Goal: Task Accomplishment & Management: Use online tool/utility

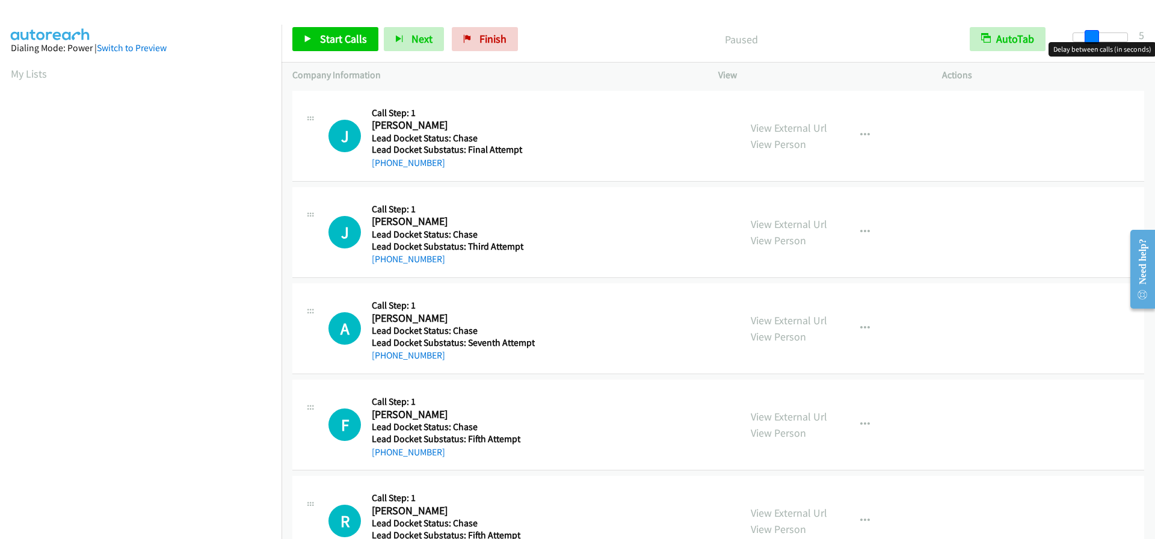
drag, startPoint x: 1070, startPoint y: 38, endPoint x: 1087, endPoint y: 37, distance: 17.5
click at [1087, 37] on span at bounding box center [1092, 37] width 14 height 14
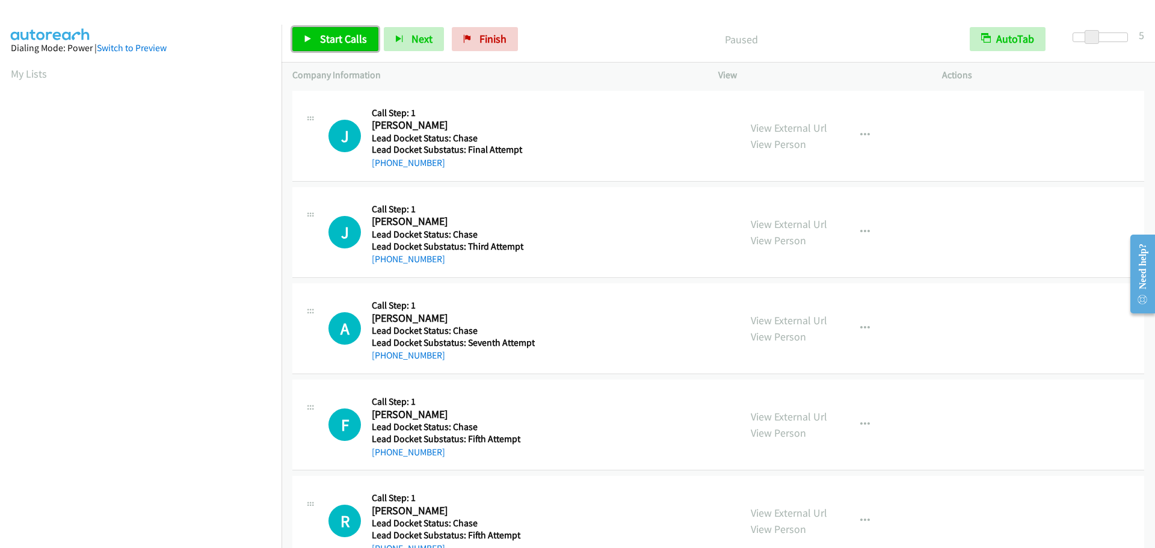
click at [365, 41] on span "Start Calls" at bounding box center [343, 39] width 47 height 14
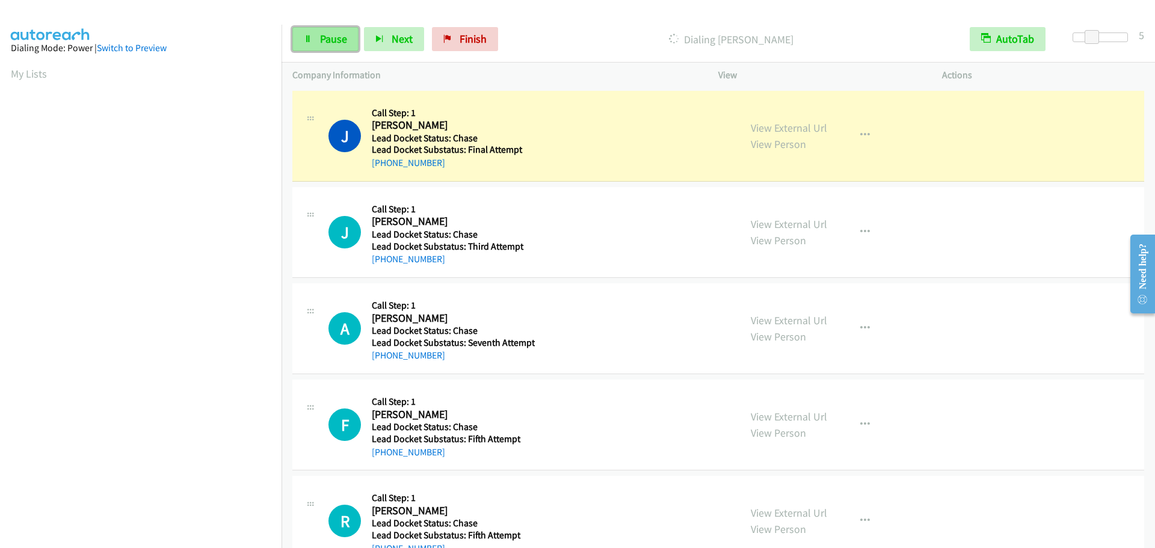
click at [320, 48] on link "Pause" at bounding box center [325, 39] width 66 height 24
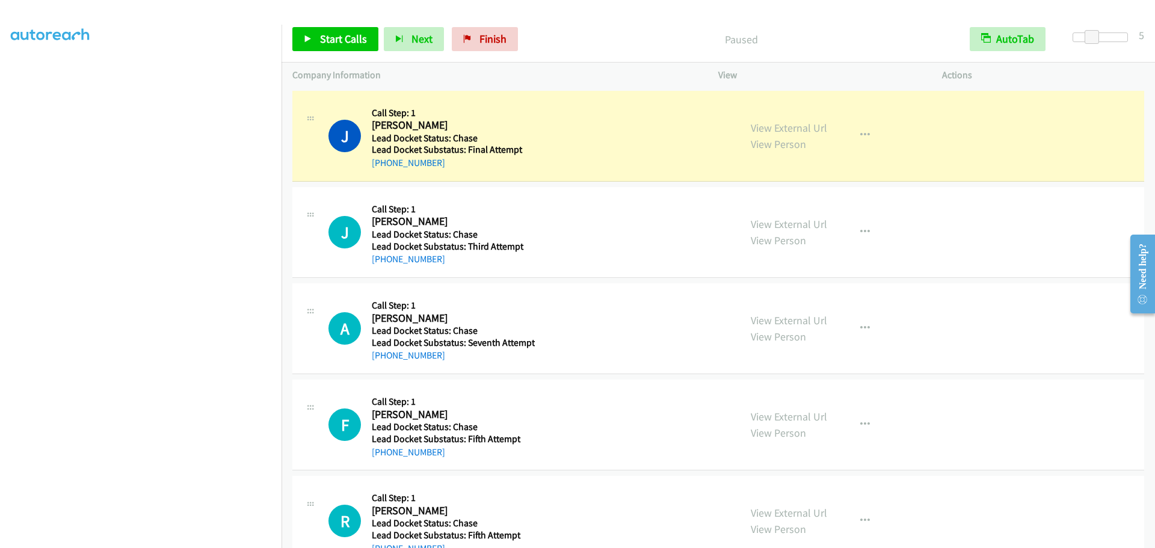
scroll to position [126, 0]
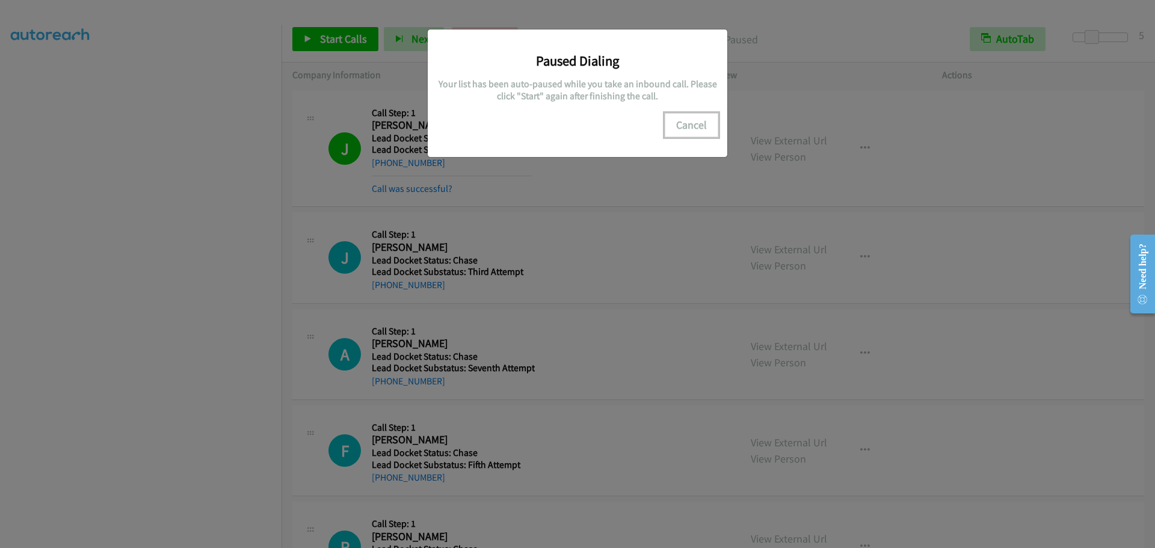
click at [693, 121] on button "Cancel" at bounding box center [692, 125] width 54 height 24
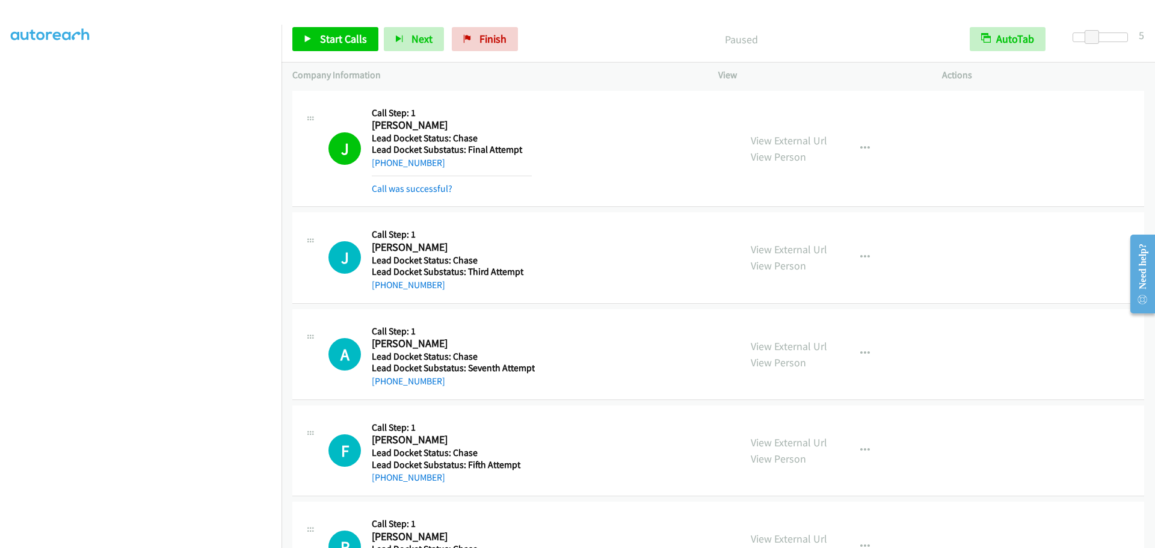
scroll to position [0, 0]
click at [34, 75] on link "My Lists" at bounding box center [29, 74] width 36 height 14
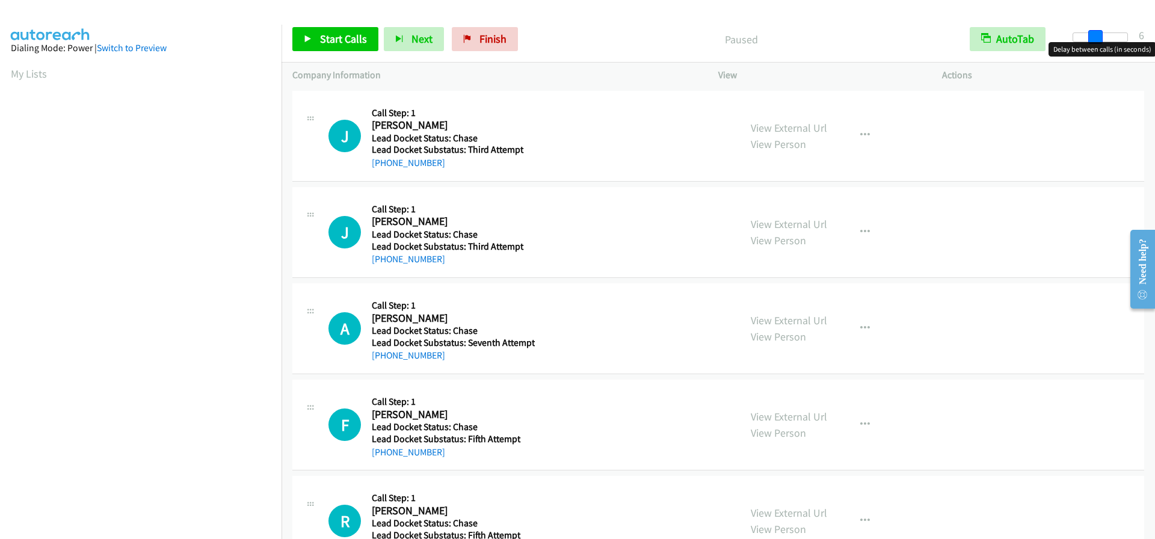
drag, startPoint x: 1075, startPoint y: 40, endPoint x: 1095, endPoint y: 40, distance: 19.9
click at [1095, 40] on span at bounding box center [1096, 37] width 14 height 14
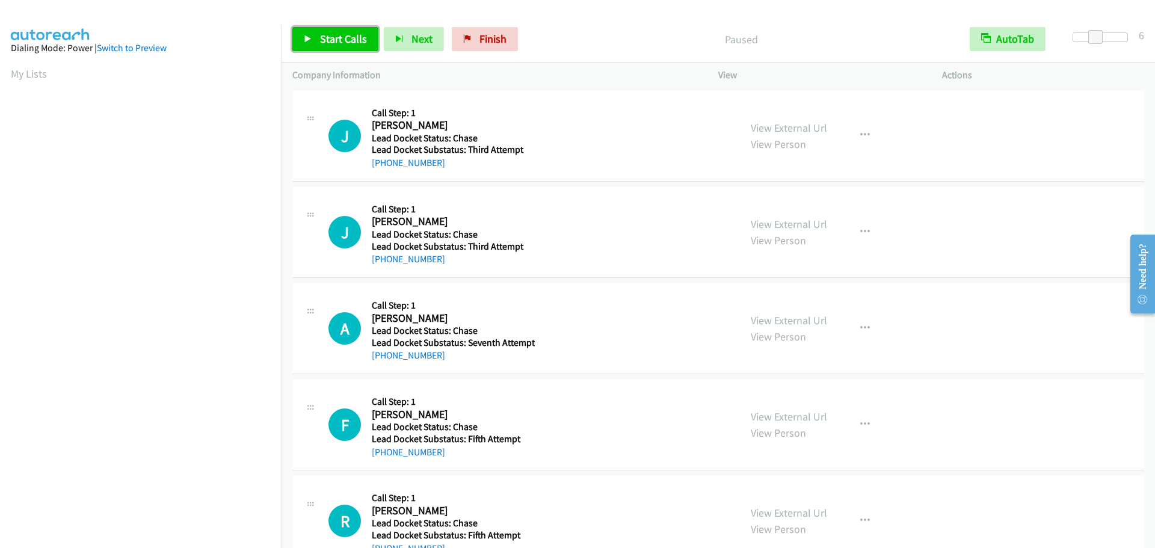
click at [341, 45] on span "Start Calls" at bounding box center [343, 39] width 47 height 14
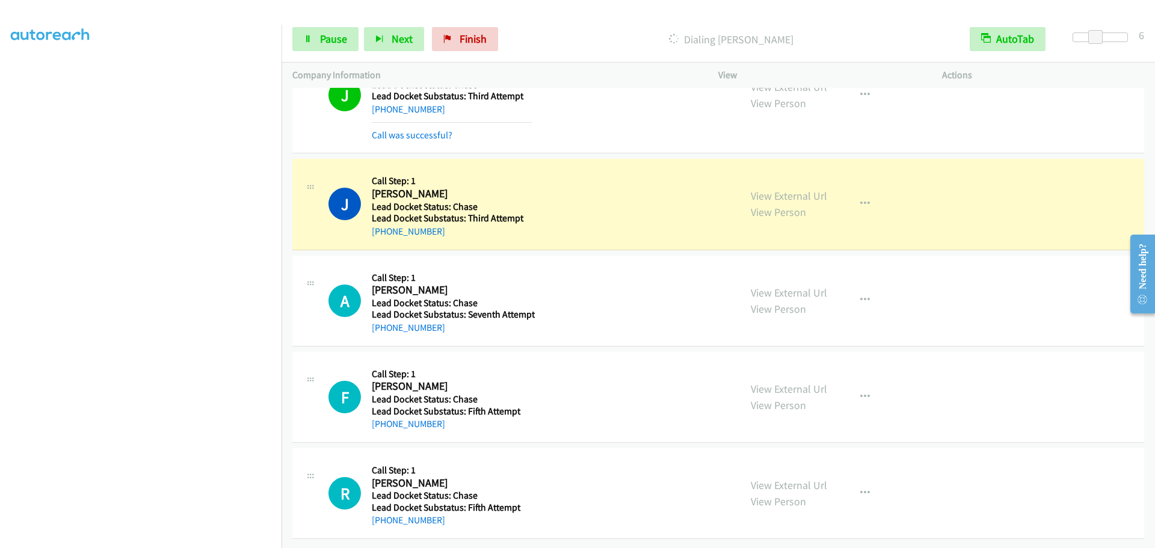
scroll to position [63, 0]
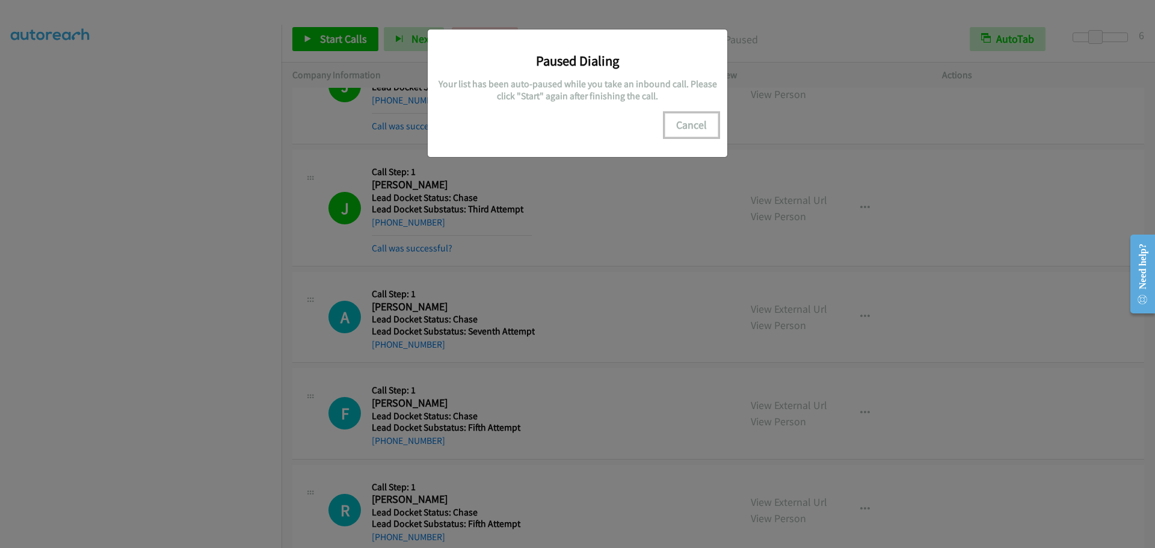
click at [688, 125] on button "Cancel" at bounding box center [692, 125] width 54 height 24
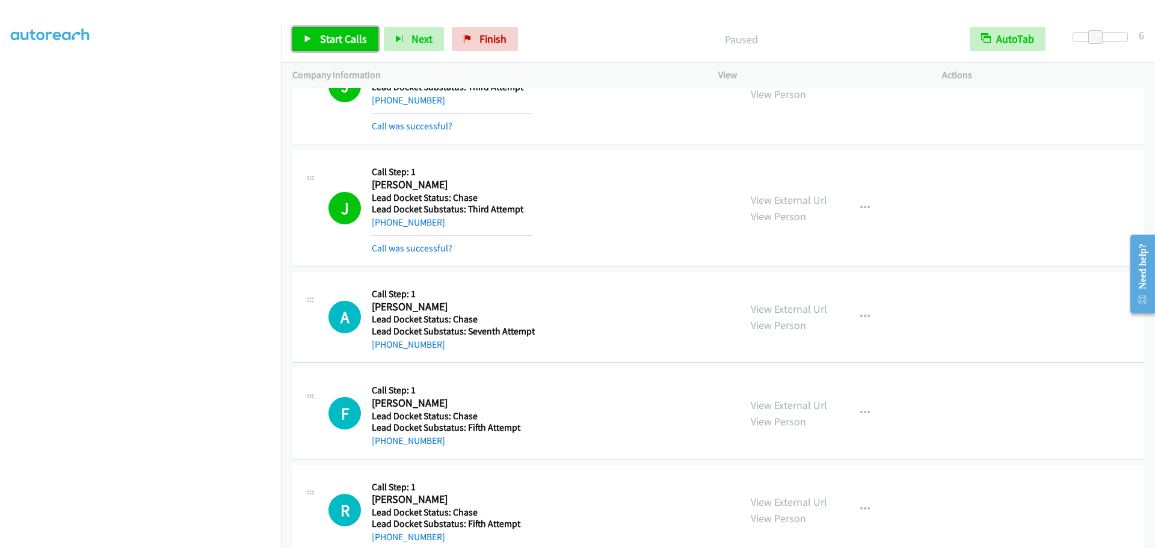
drag, startPoint x: 350, startPoint y: 31, endPoint x: 359, endPoint y: 29, distance: 9.2
click at [350, 31] on link "Start Calls" at bounding box center [335, 39] width 86 height 24
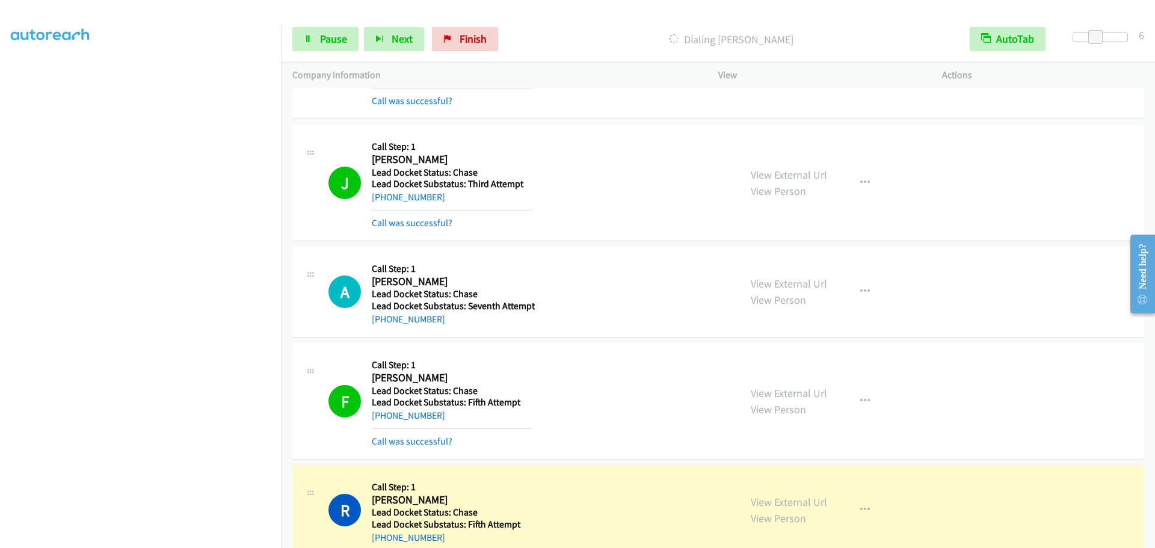
scroll to position [389, 0]
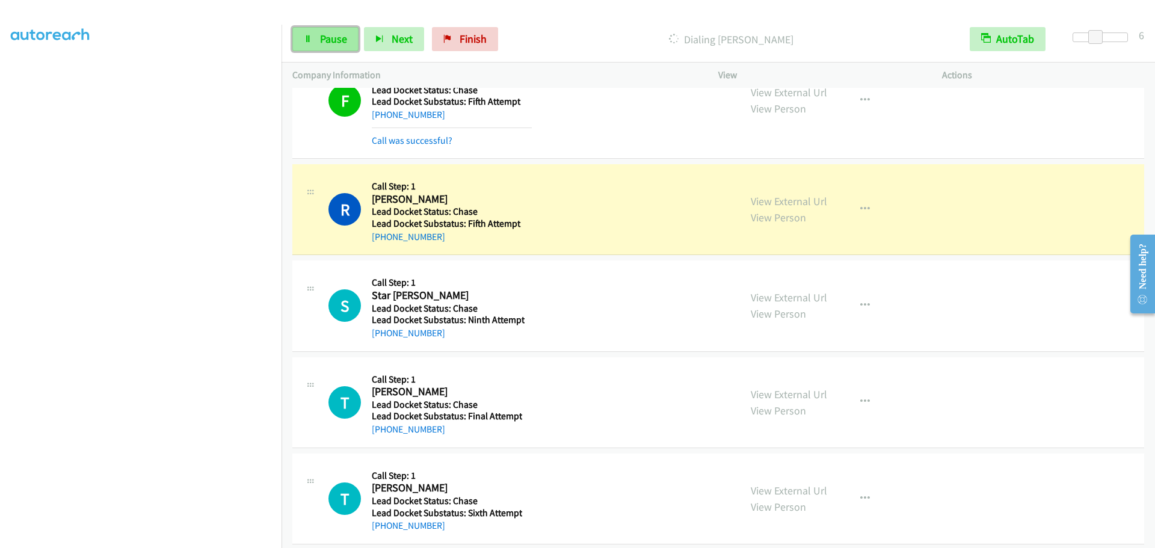
click at [350, 35] on link "Pause" at bounding box center [325, 39] width 66 height 24
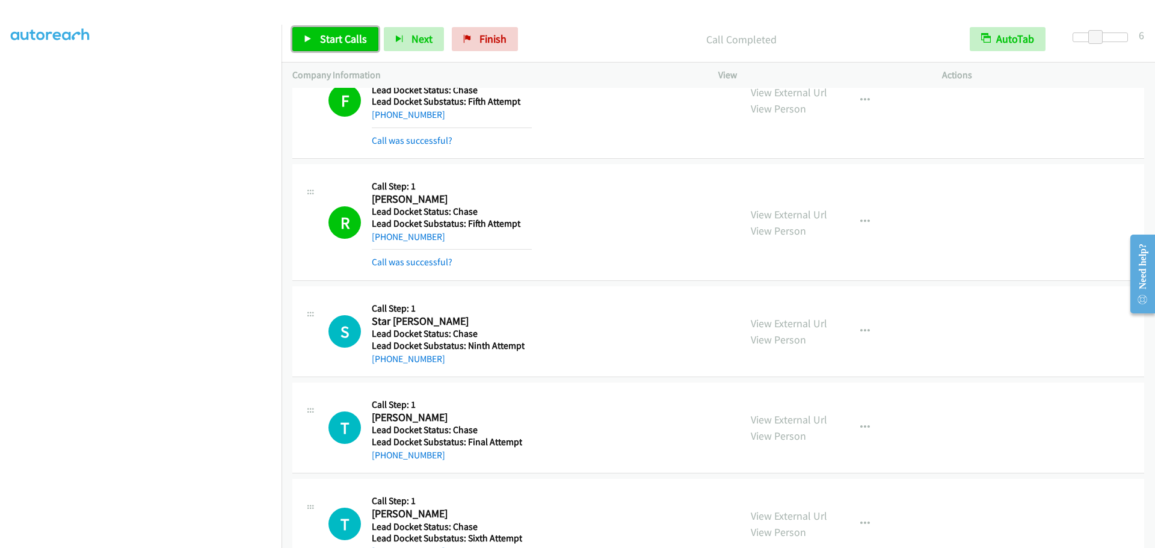
click at [326, 37] on span "Start Calls" at bounding box center [343, 39] width 47 height 14
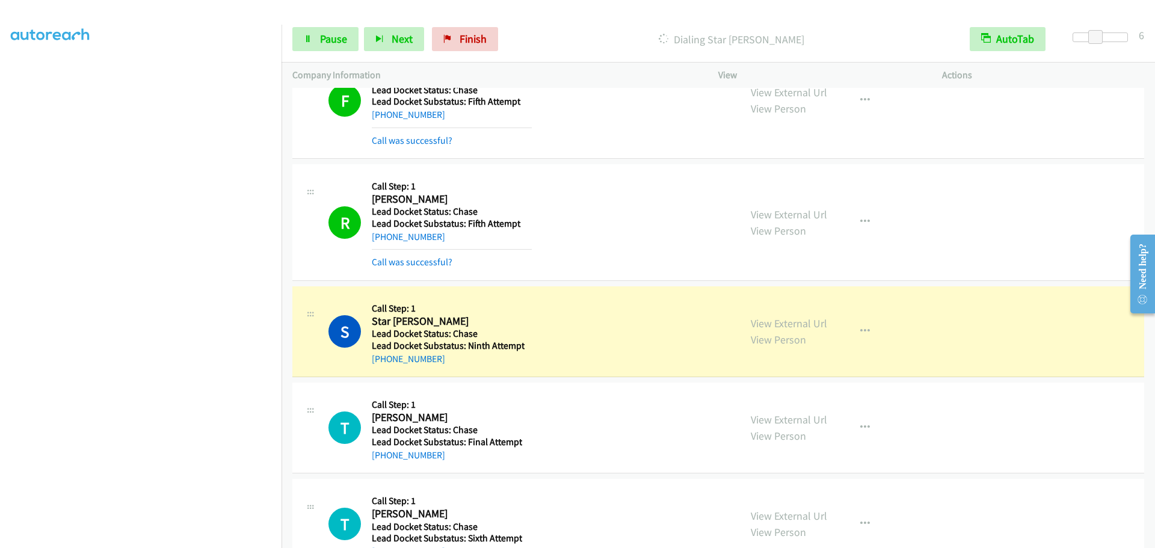
scroll to position [428, 0]
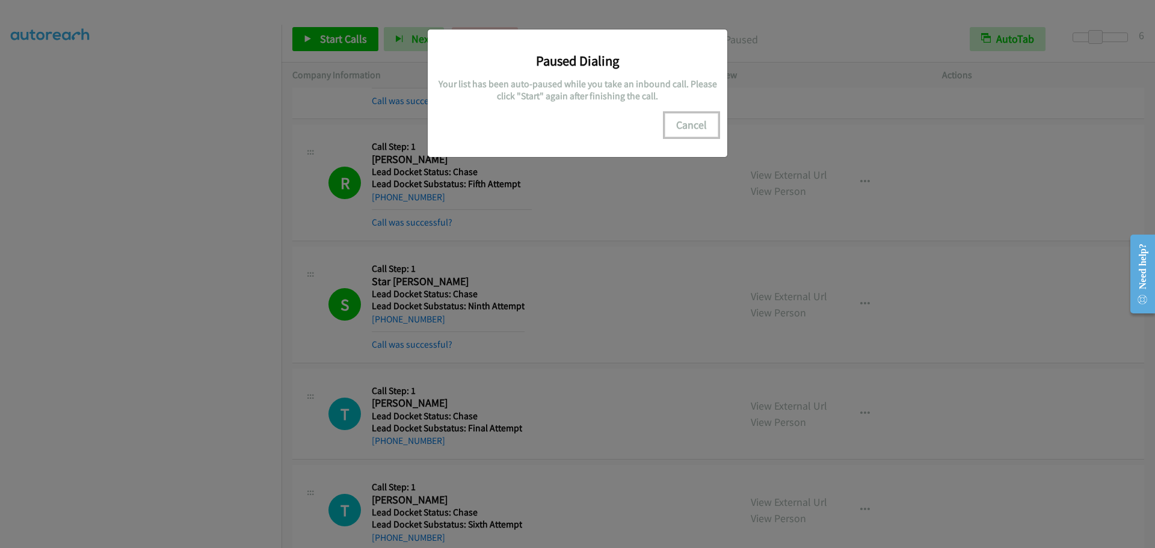
click at [686, 123] on button "Cancel" at bounding box center [692, 125] width 54 height 24
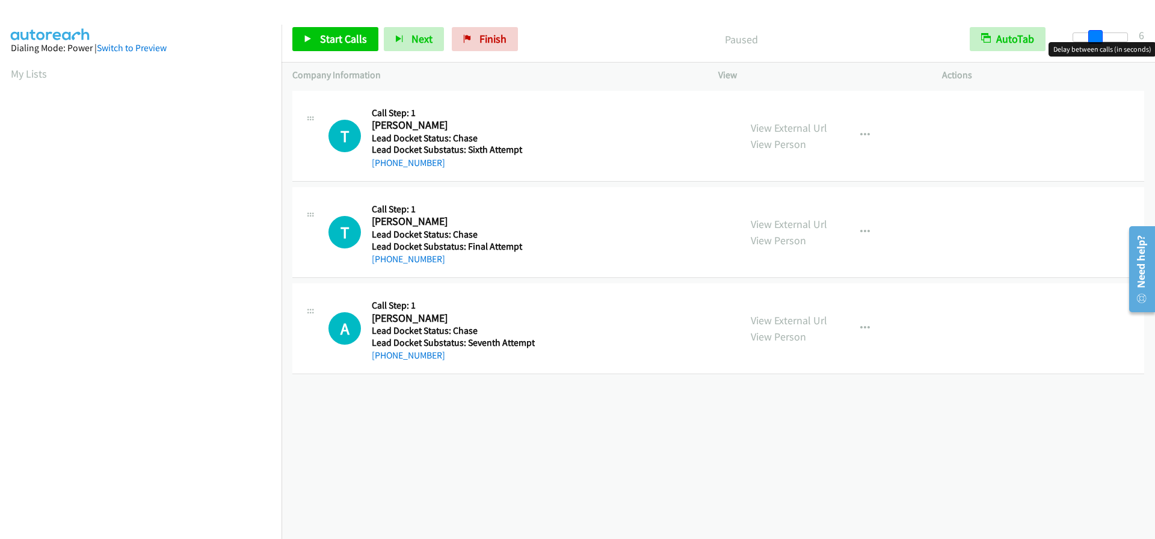
drag, startPoint x: 1074, startPoint y: 40, endPoint x: 1092, endPoint y: 34, distance: 18.5
click at [1092, 34] on span at bounding box center [1096, 37] width 14 height 14
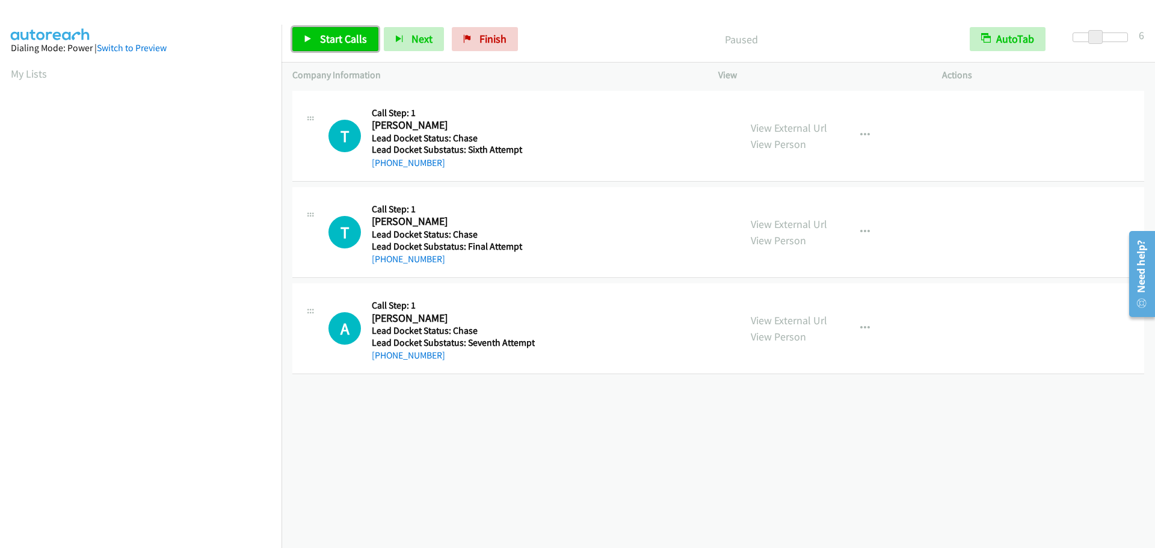
click at [355, 34] on span "Start Calls" at bounding box center [343, 39] width 47 height 14
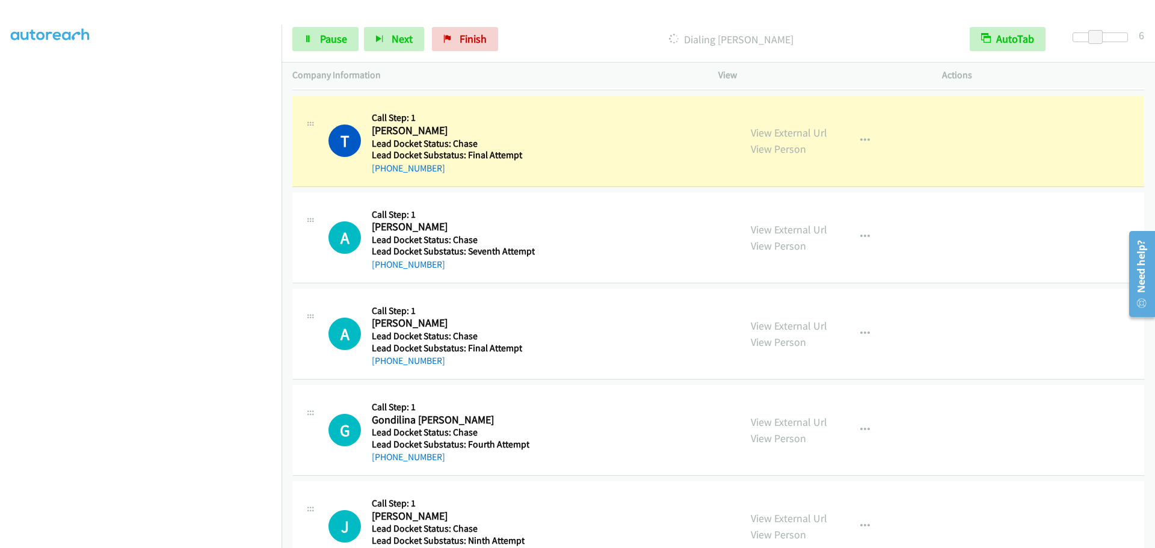
scroll to position [120, 0]
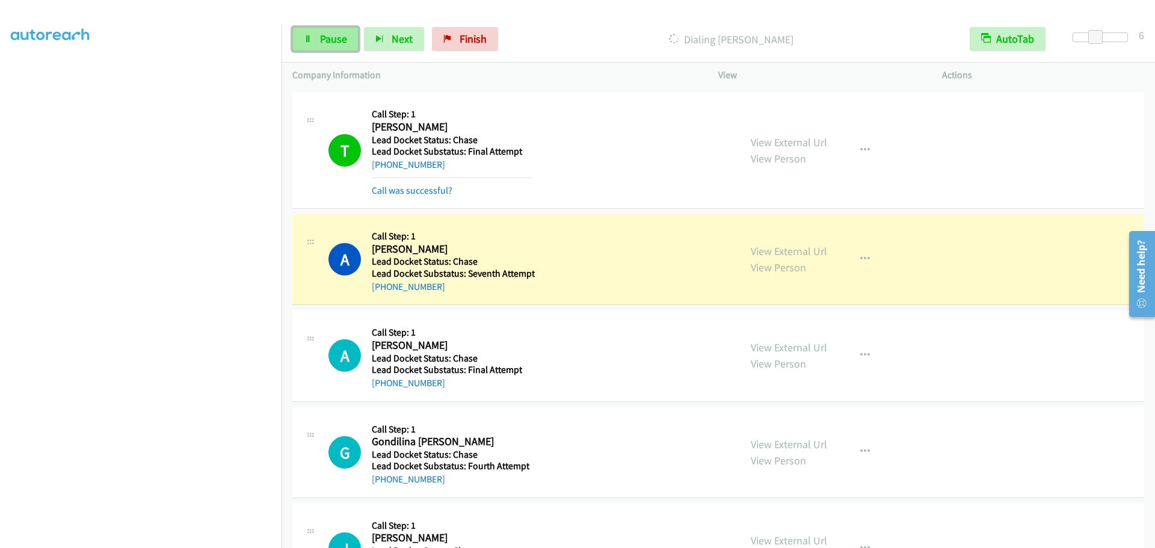
click at [344, 45] on span "Pause" at bounding box center [333, 39] width 27 height 14
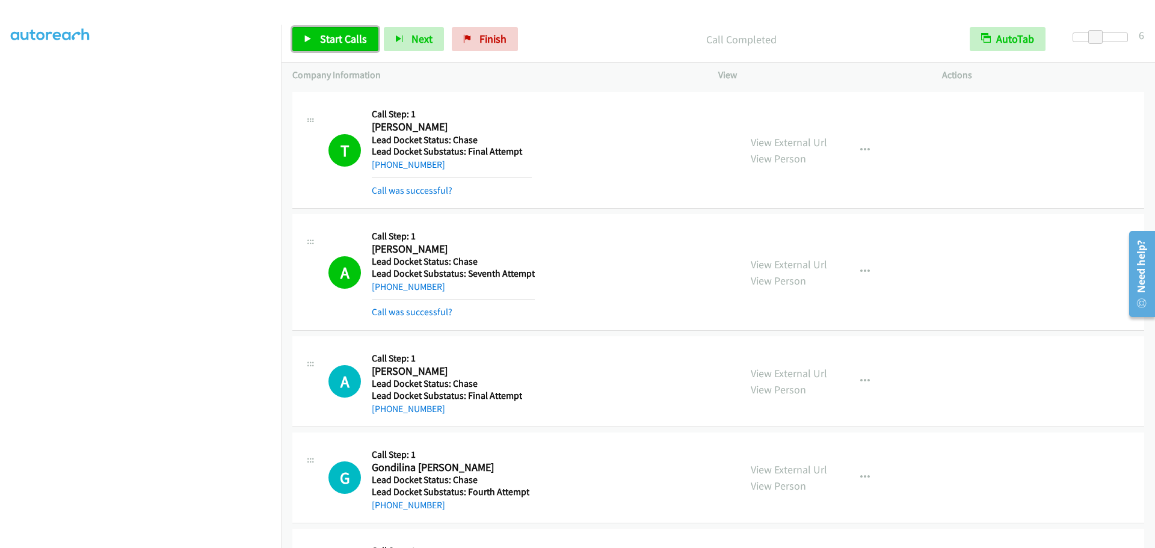
click at [363, 38] on span "Start Calls" at bounding box center [343, 39] width 47 height 14
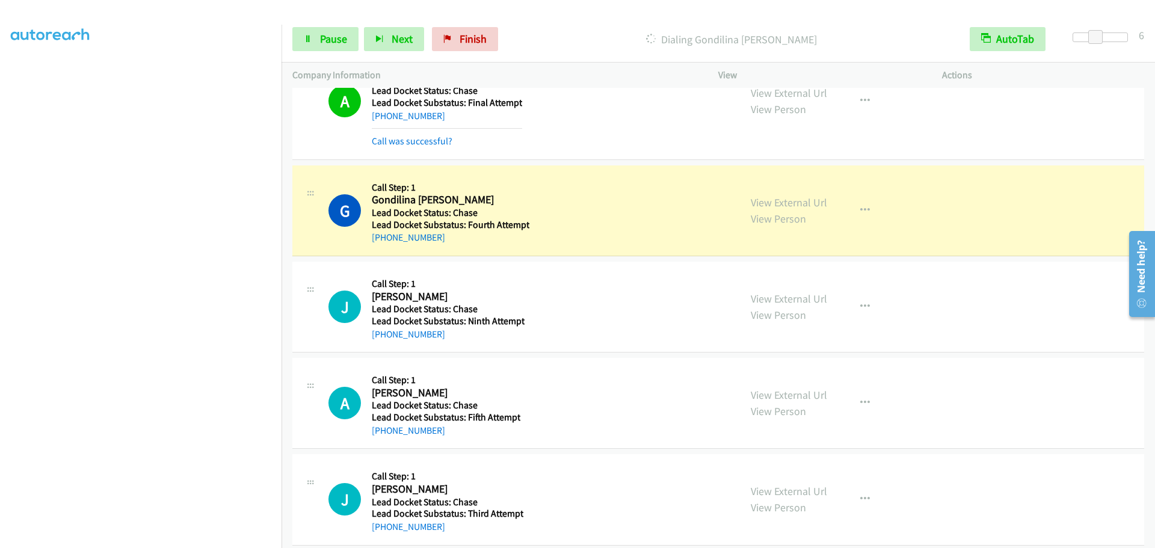
scroll to position [404, 0]
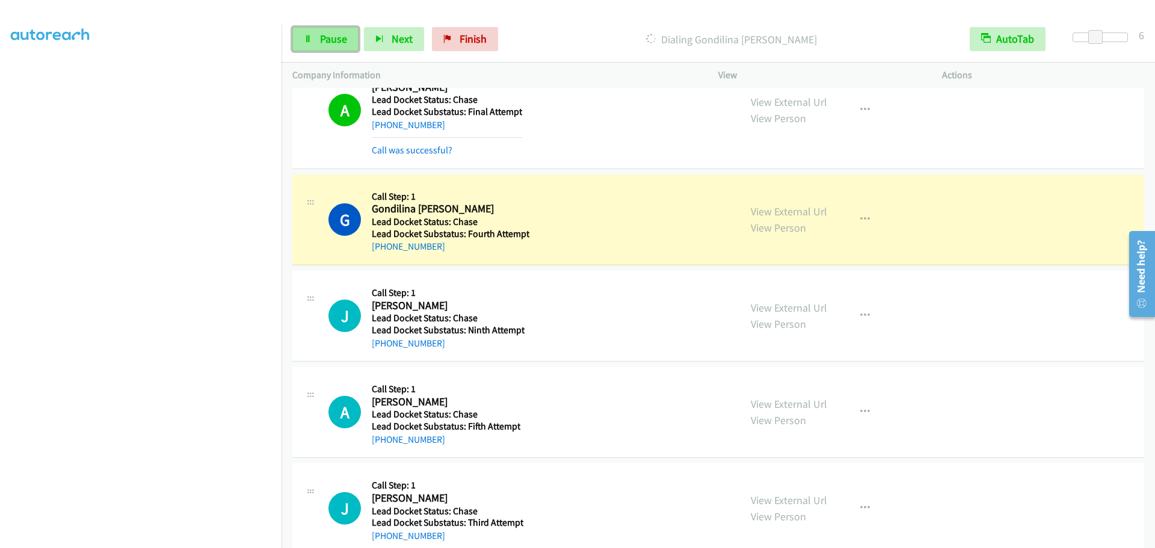
click at [338, 39] on span "Pause" at bounding box center [333, 39] width 27 height 14
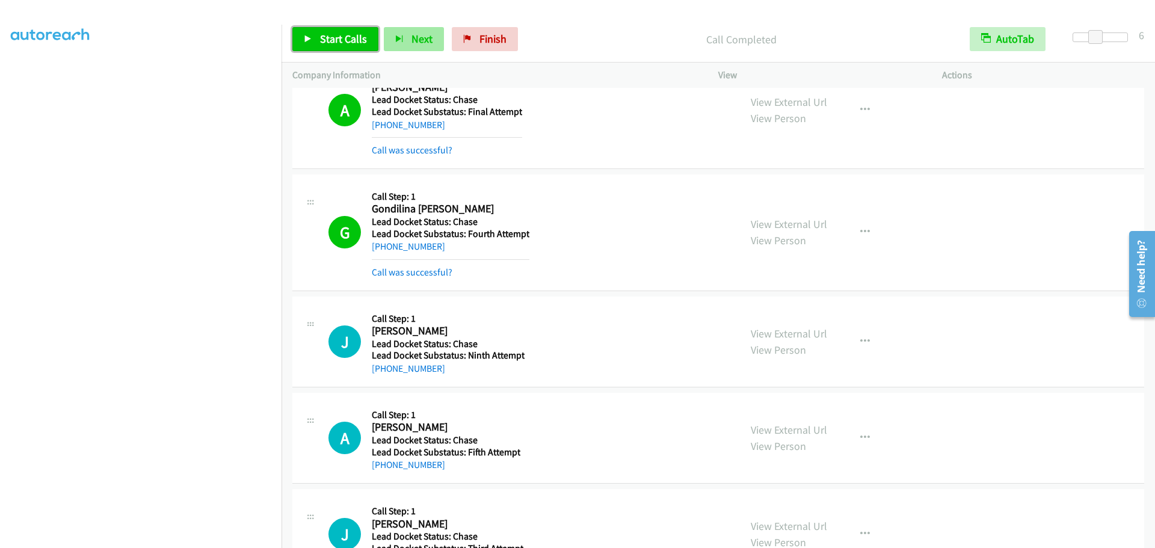
drag, startPoint x: 360, startPoint y: 44, endPoint x: 395, endPoint y: 32, distance: 37.3
click at [360, 44] on span "Start Calls" at bounding box center [343, 39] width 47 height 14
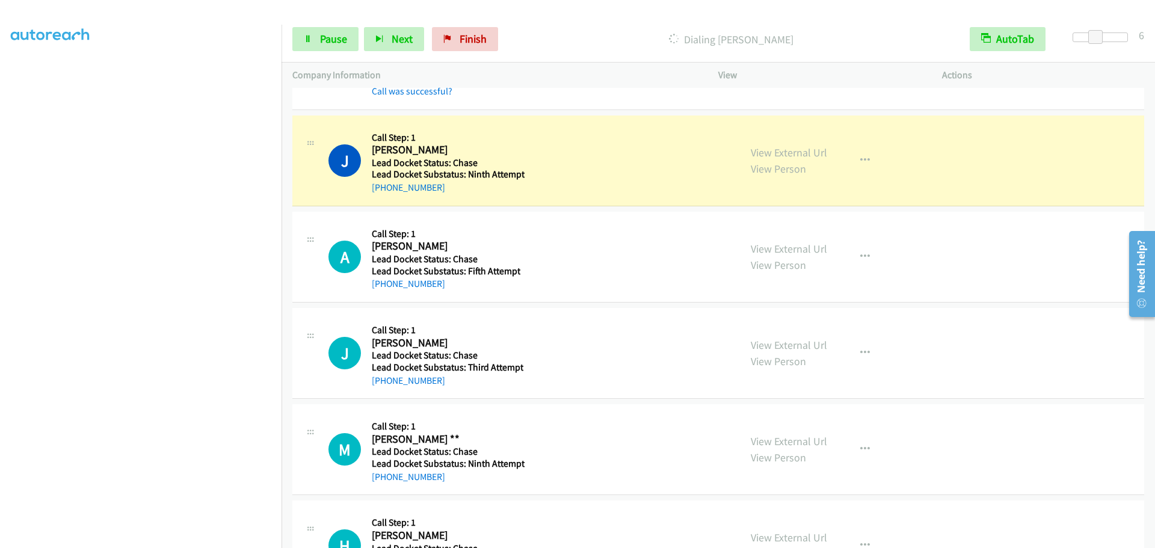
scroll to position [585, 0]
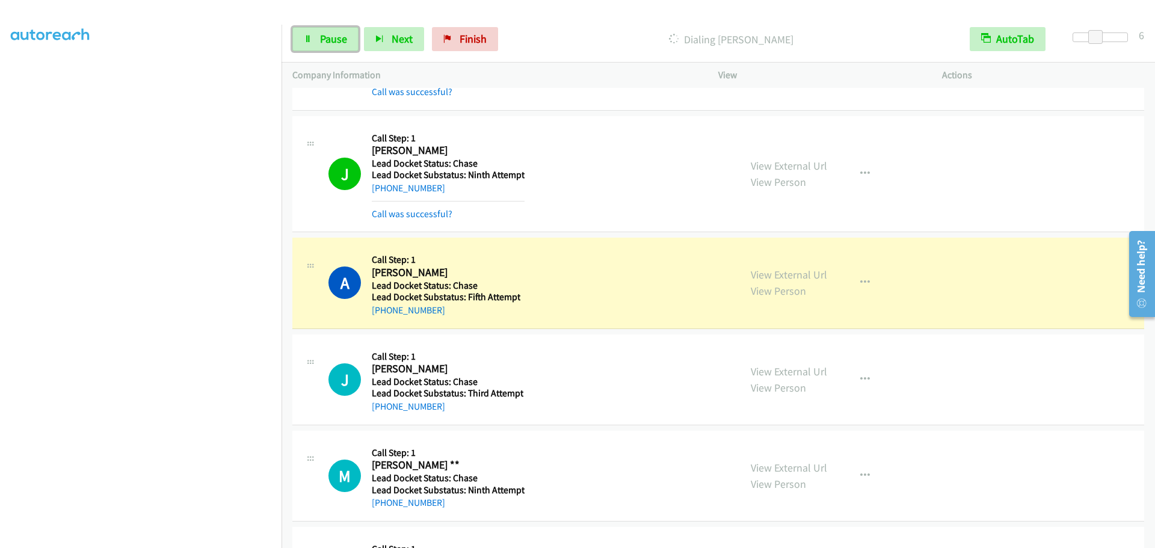
drag, startPoint x: 322, startPoint y: 32, endPoint x: 345, endPoint y: 30, distance: 22.9
click at [322, 32] on span "Pause" at bounding box center [333, 39] width 27 height 14
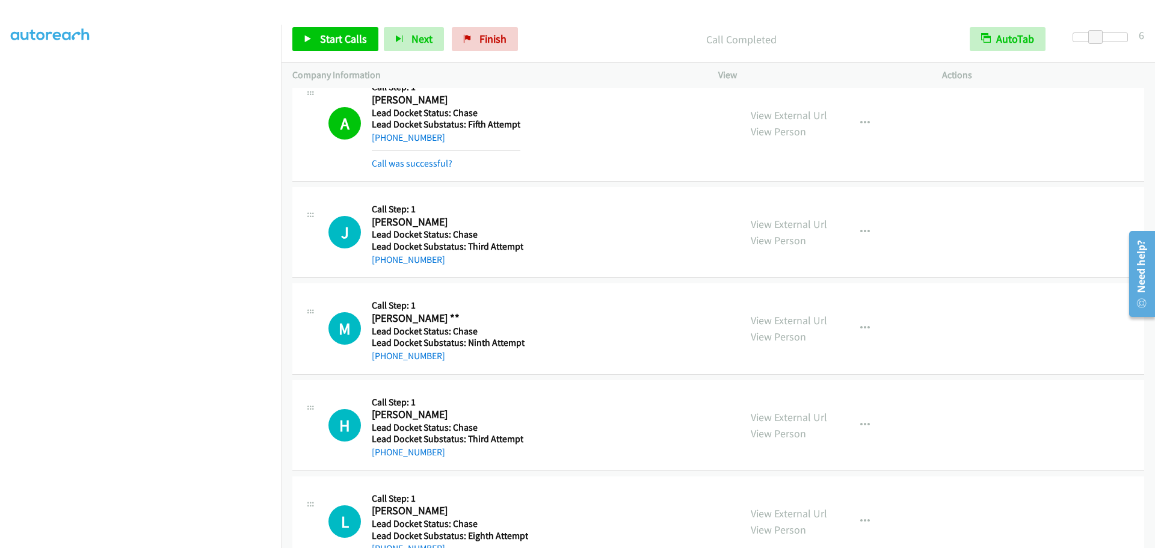
scroll to position [765, 0]
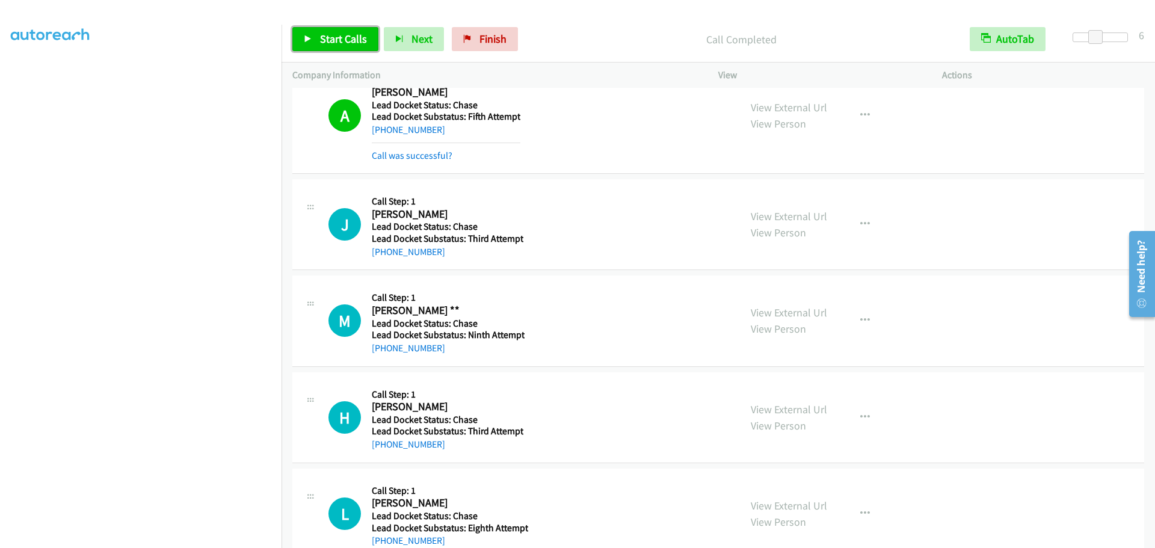
click at [351, 43] on span "Start Calls" at bounding box center [343, 39] width 47 height 14
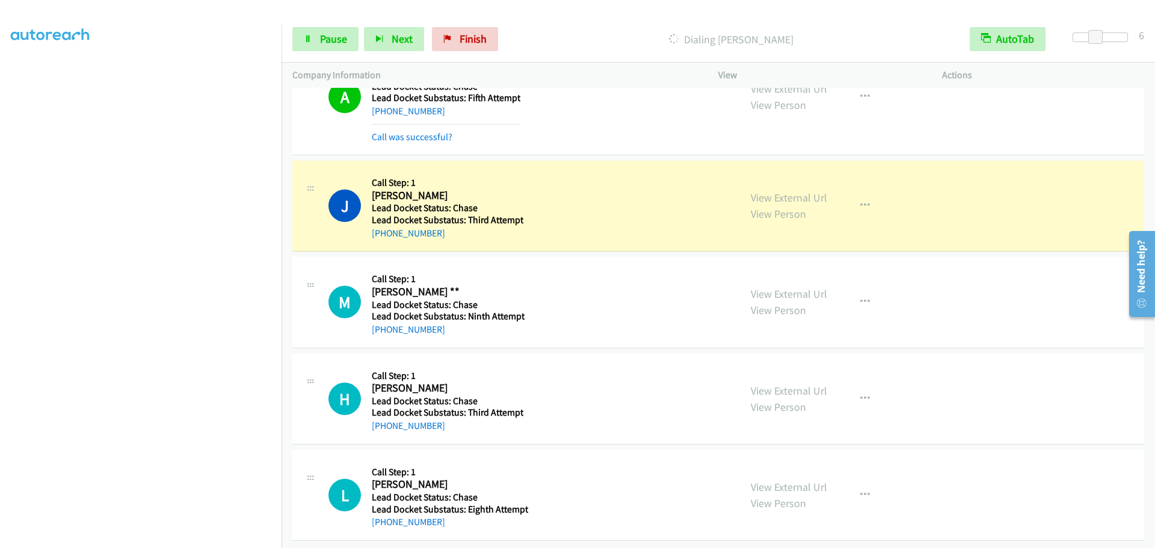
scroll to position [794, 0]
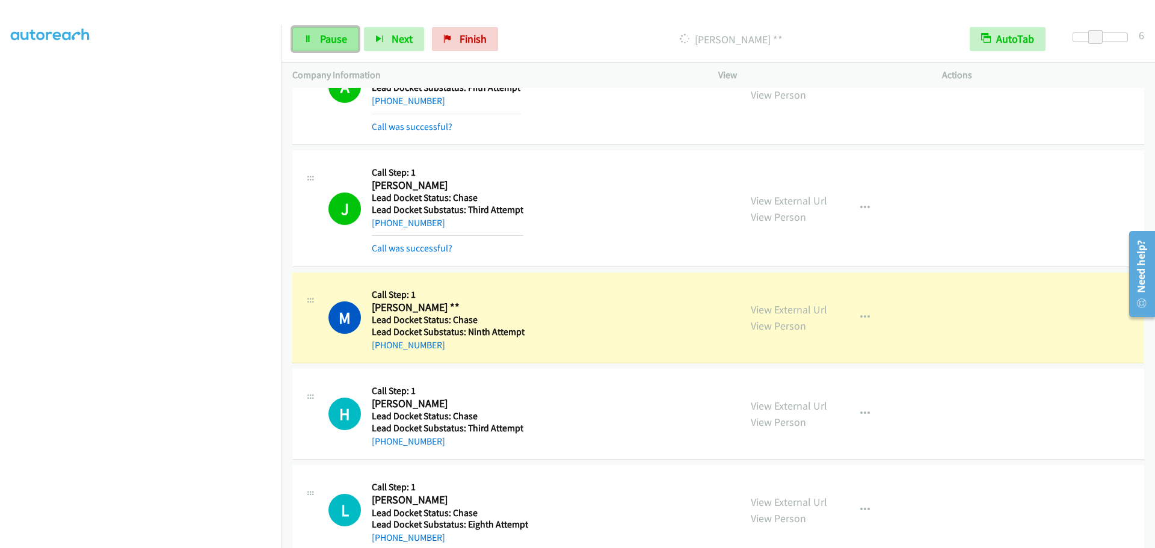
click at [319, 41] on link "Pause" at bounding box center [325, 39] width 66 height 24
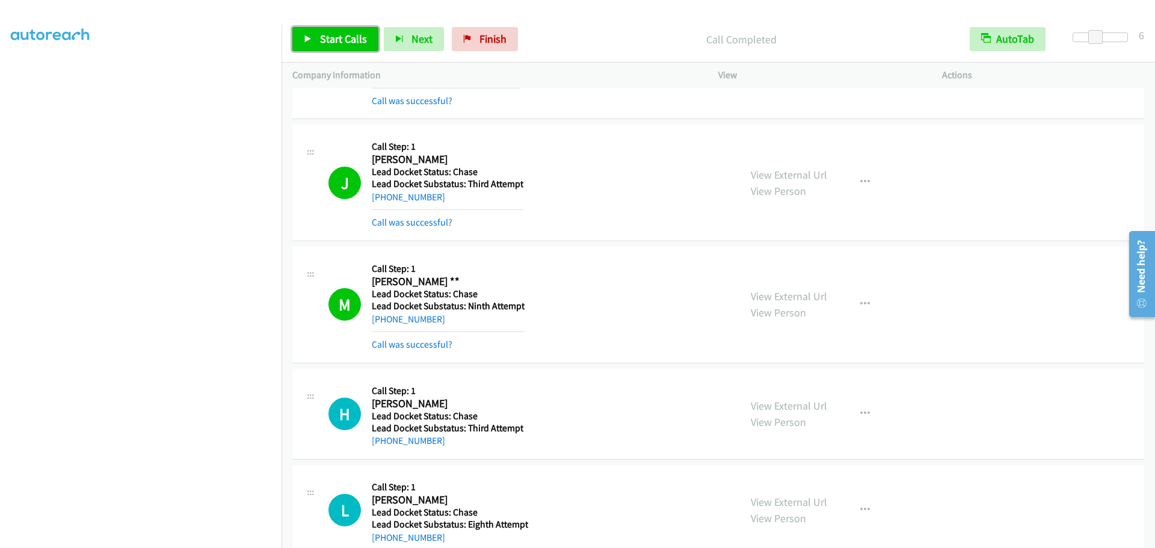
drag, startPoint x: 349, startPoint y: 43, endPoint x: 376, endPoint y: 42, distance: 27.1
click at [349, 43] on span "Start Calls" at bounding box center [343, 39] width 47 height 14
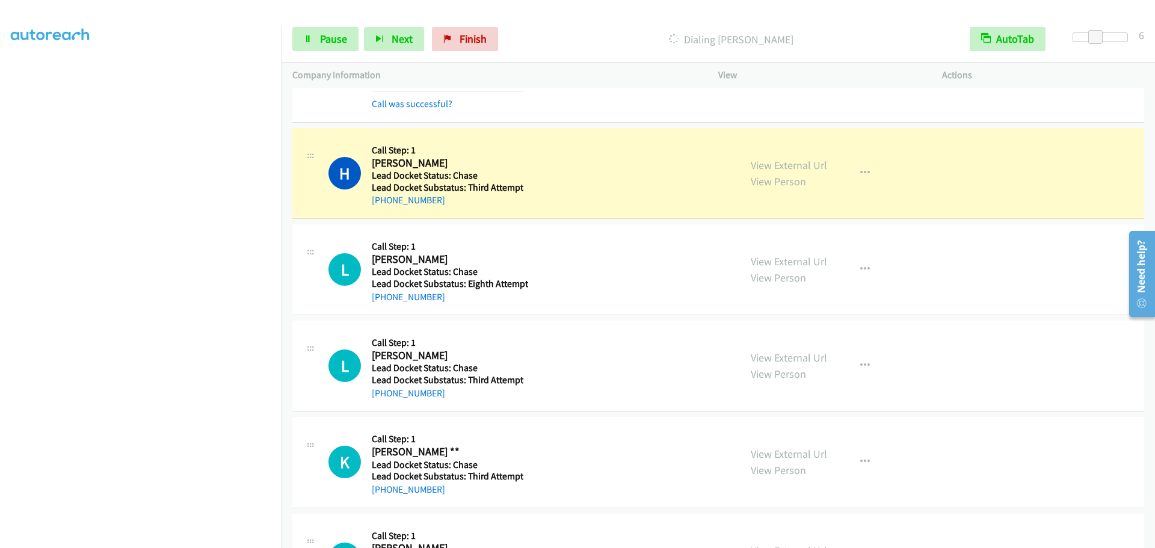
scroll to position [126, 0]
click at [303, 40] on link "Pause" at bounding box center [325, 39] width 66 height 24
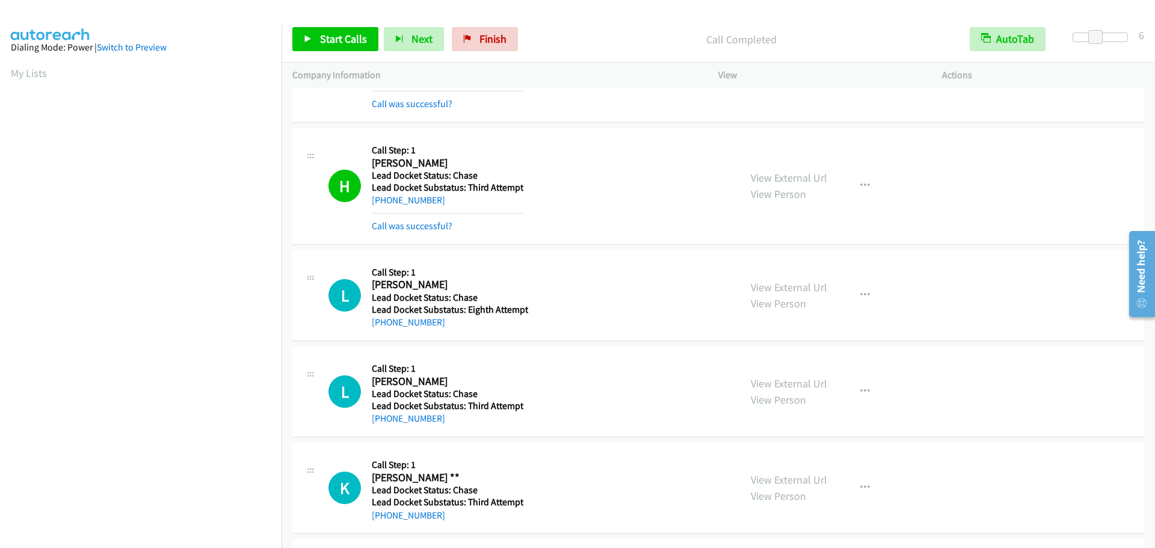
scroll to position [0, 0]
drag, startPoint x: 29, startPoint y: 73, endPoint x: 193, endPoint y: 88, distance: 164.4
click at [29, 73] on link "My Lists" at bounding box center [29, 74] width 36 height 14
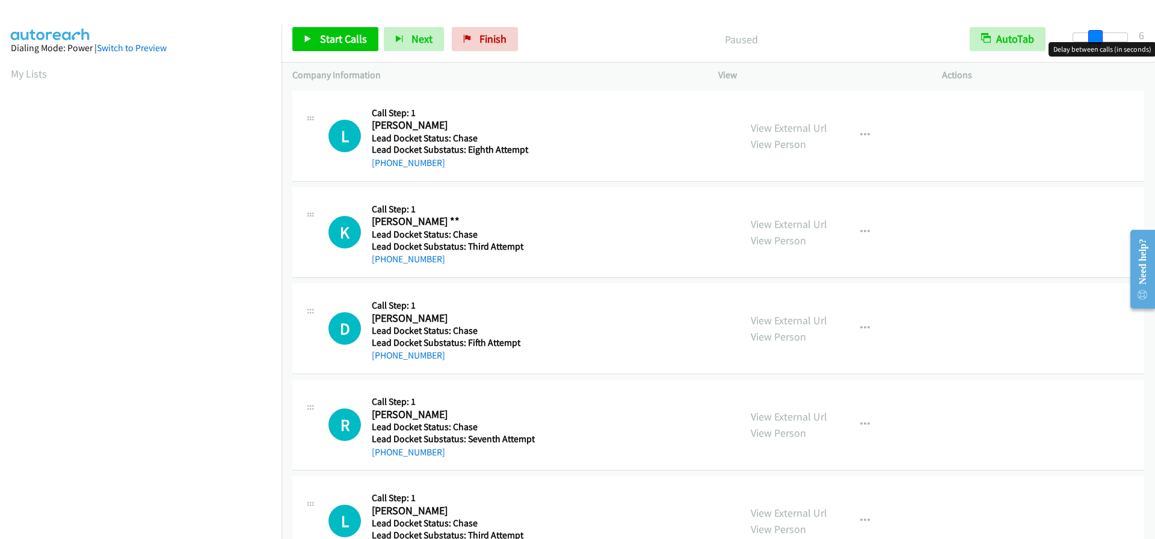
drag, startPoint x: 1075, startPoint y: 37, endPoint x: 1095, endPoint y: 38, distance: 19.9
click at [1095, 38] on span at bounding box center [1096, 37] width 14 height 14
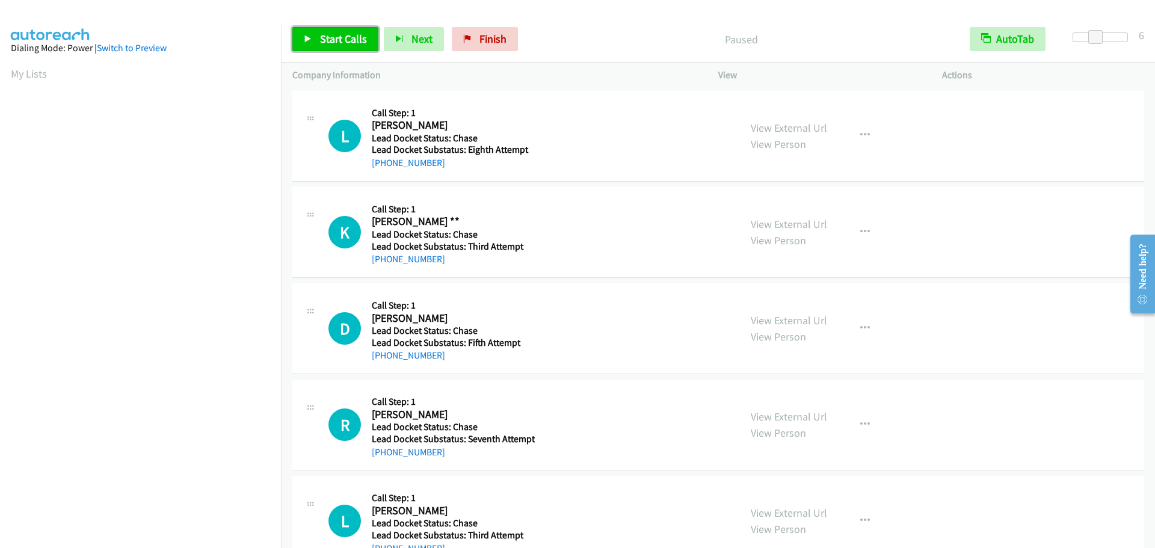
click at [353, 37] on span "Start Calls" at bounding box center [343, 39] width 47 height 14
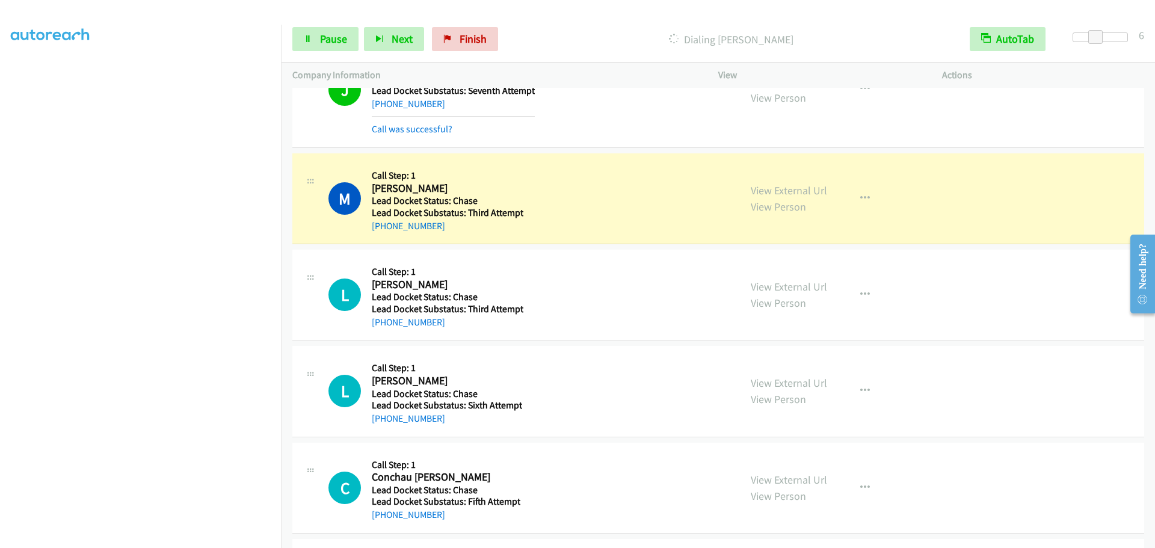
scroll to position [915, 0]
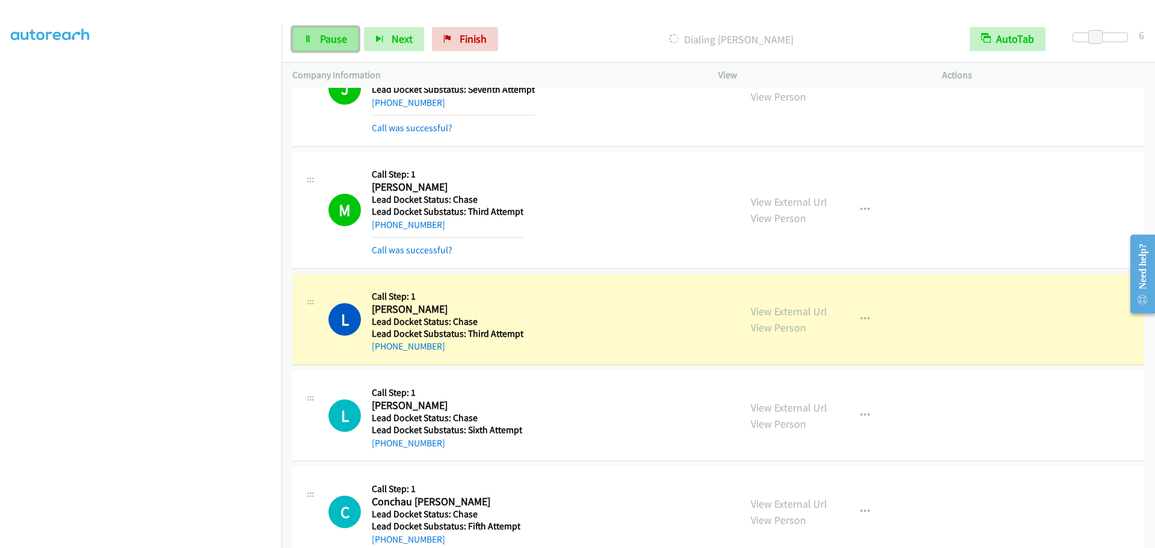
click at [324, 33] on span "Pause" at bounding box center [333, 39] width 27 height 14
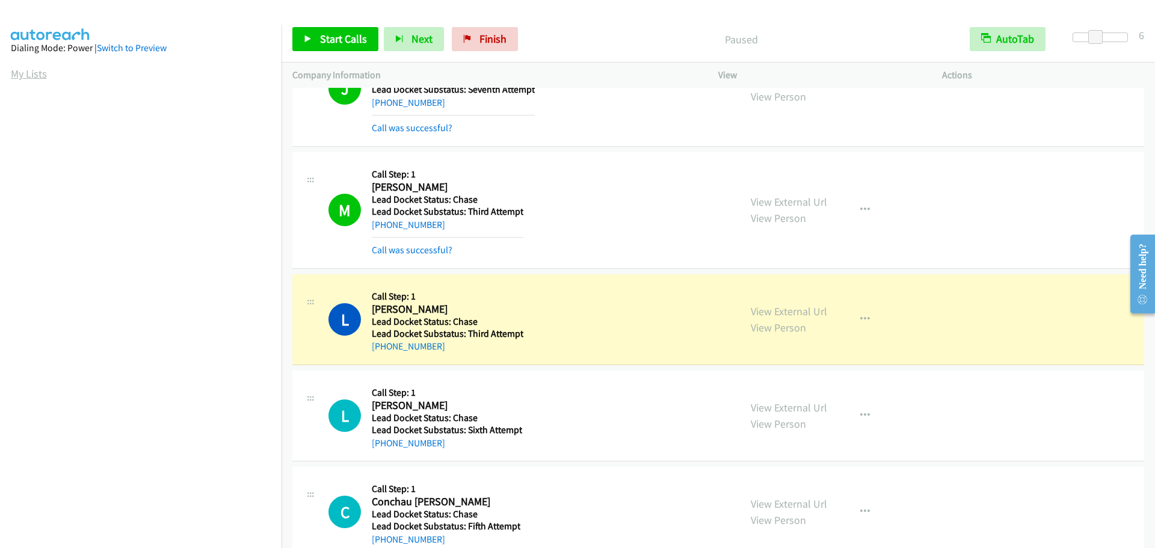
click at [35, 75] on link "My Lists" at bounding box center [29, 74] width 36 height 14
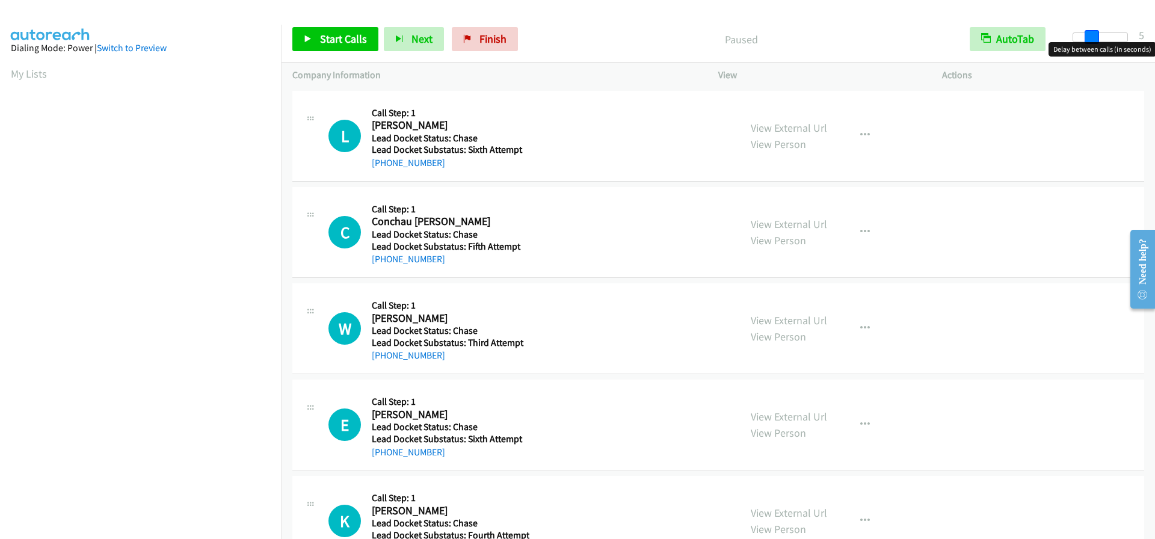
drag, startPoint x: 1073, startPoint y: 38, endPoint x: 1091, endPoint y: 41, distance: 18.3
click at [1091, 41] on span at bounding box center [1092, 37] width 14 height 14
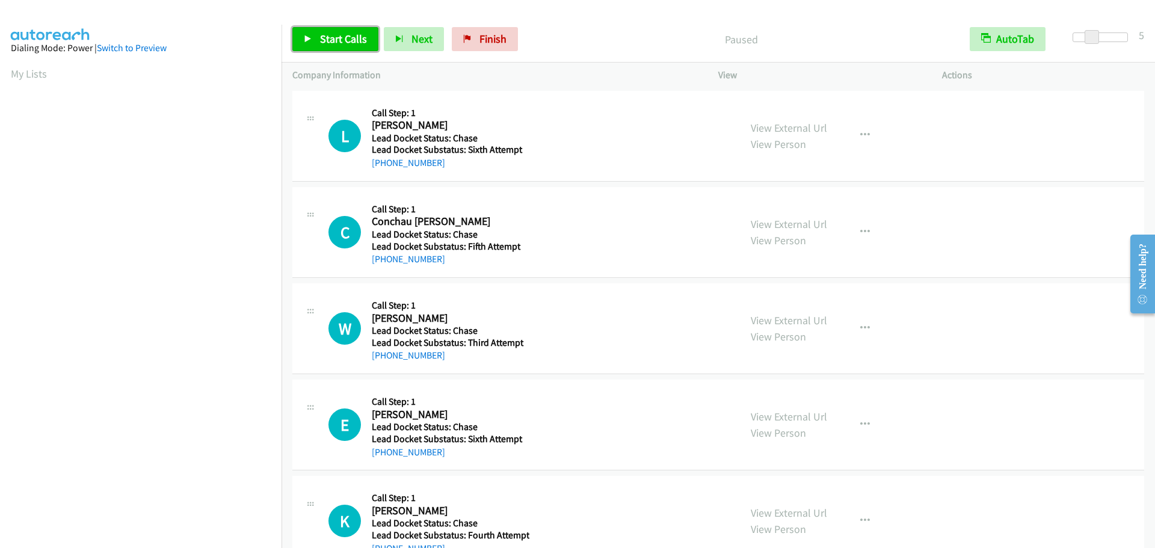
click at [329, 42] on span "Start Calls" at bounding box center [343, 39] width 47 height 14
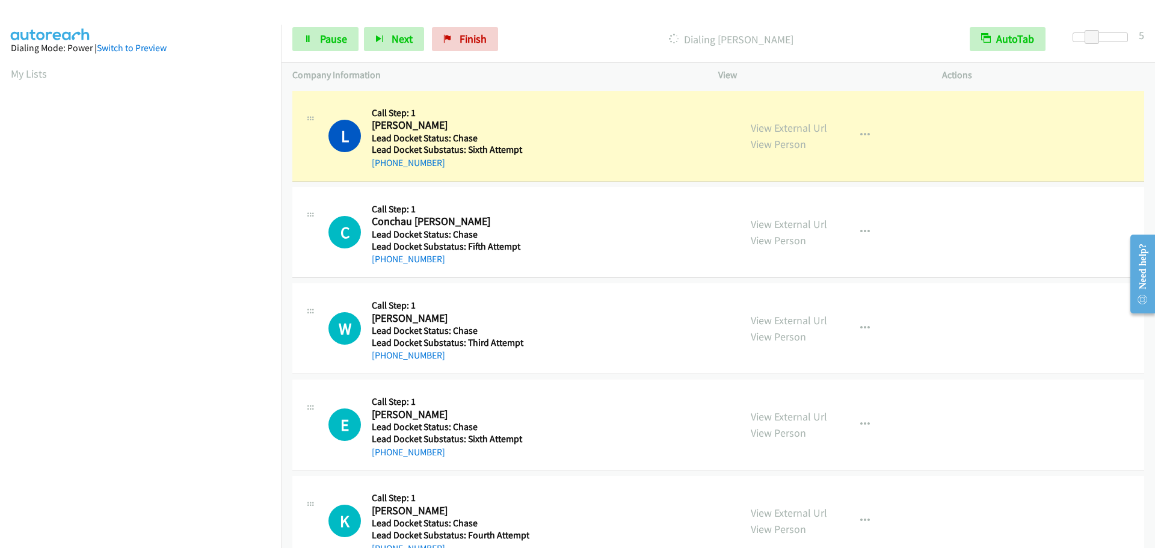
scroll to position [126, 0]
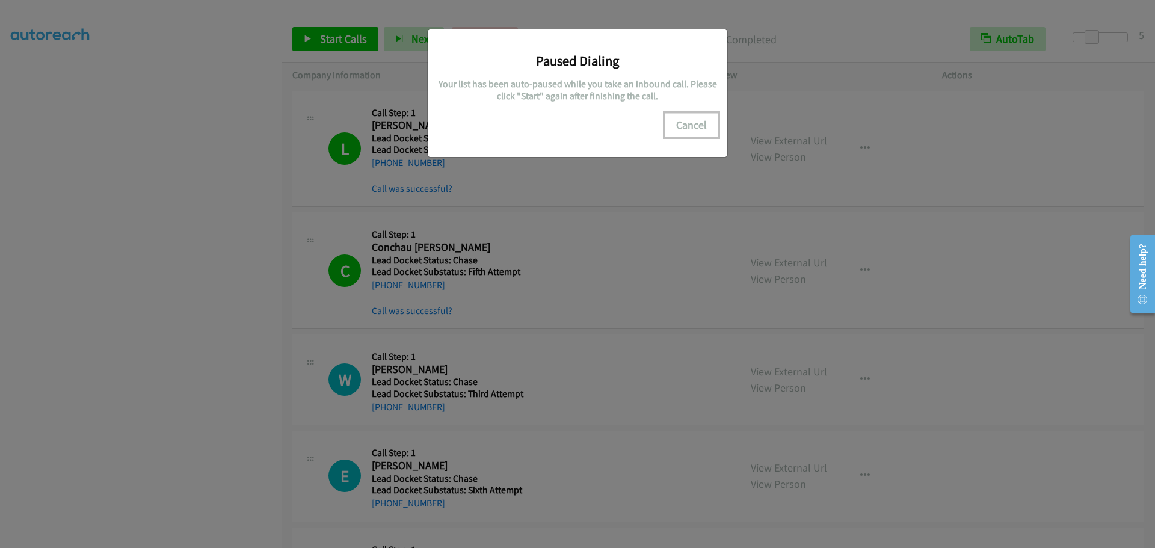
click at [700, 130] on button "Cancel" at bounding box center [692, 125] width 54 height 24
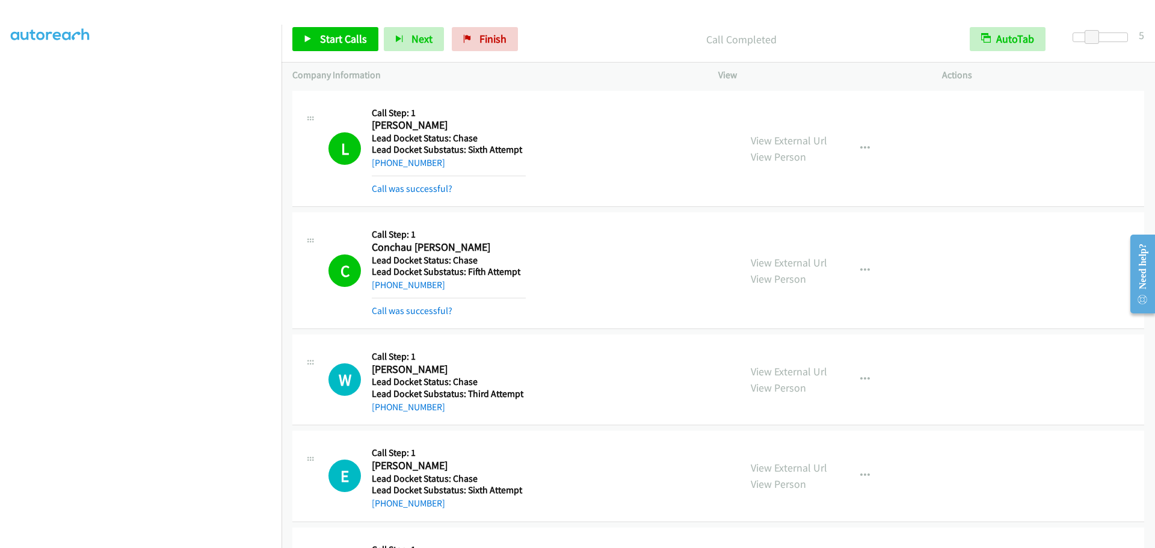
scroll to position [0, 0]
click at [41, 69] on link "My Lists" at bounding box center [29, 74] width 36 height 14
